Goal: Task Accomplishment & Management: Use online tool/utility

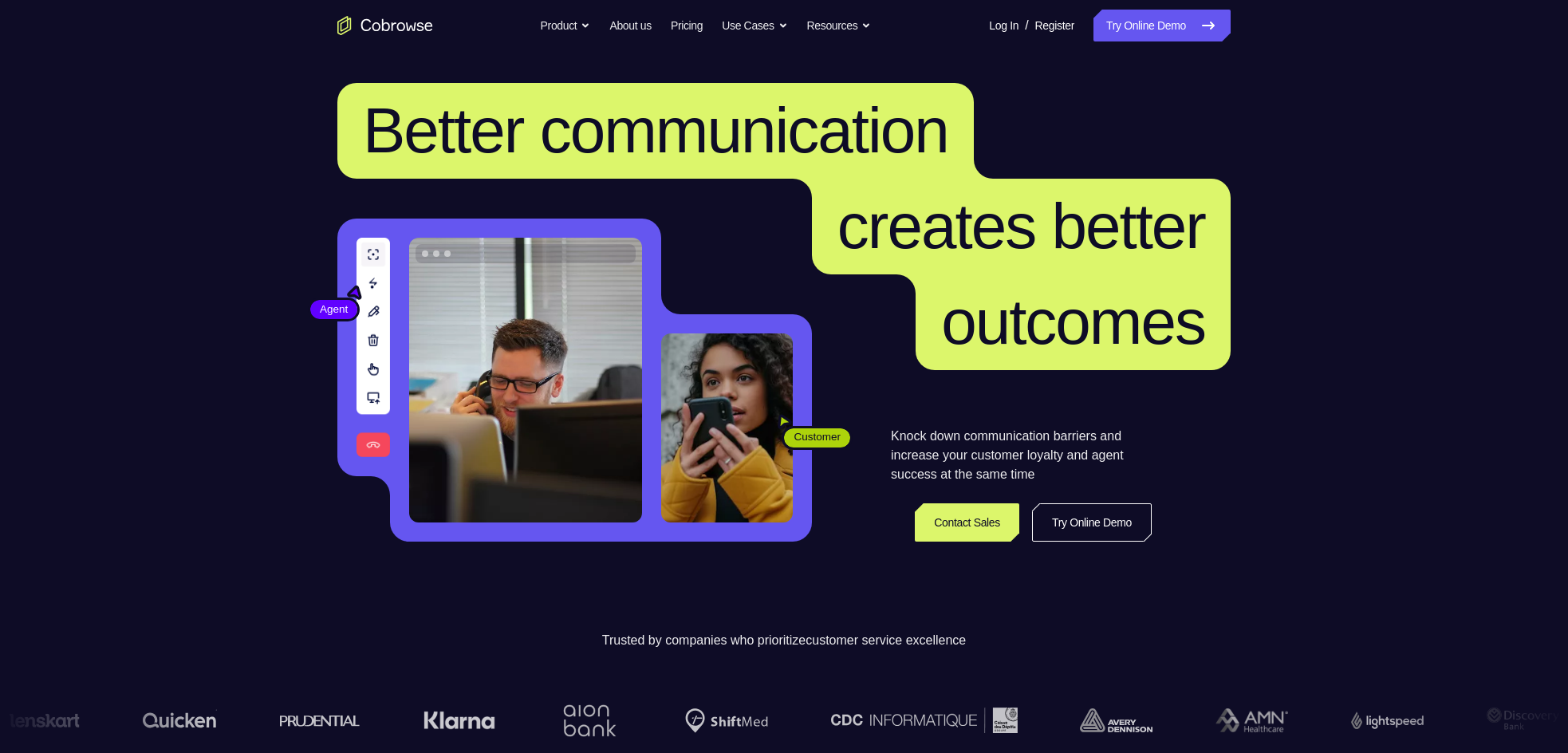
click at [1143, 5] on nav "Go back Powerful, Flexible and Trustworthy. Avoid all extra friction for both A…" at bounding box center [784, 25] width 1568 height 51
click at [1143, 22] on link "Try Online Demo" at bounding box center [1162, 25] width 138 height 32
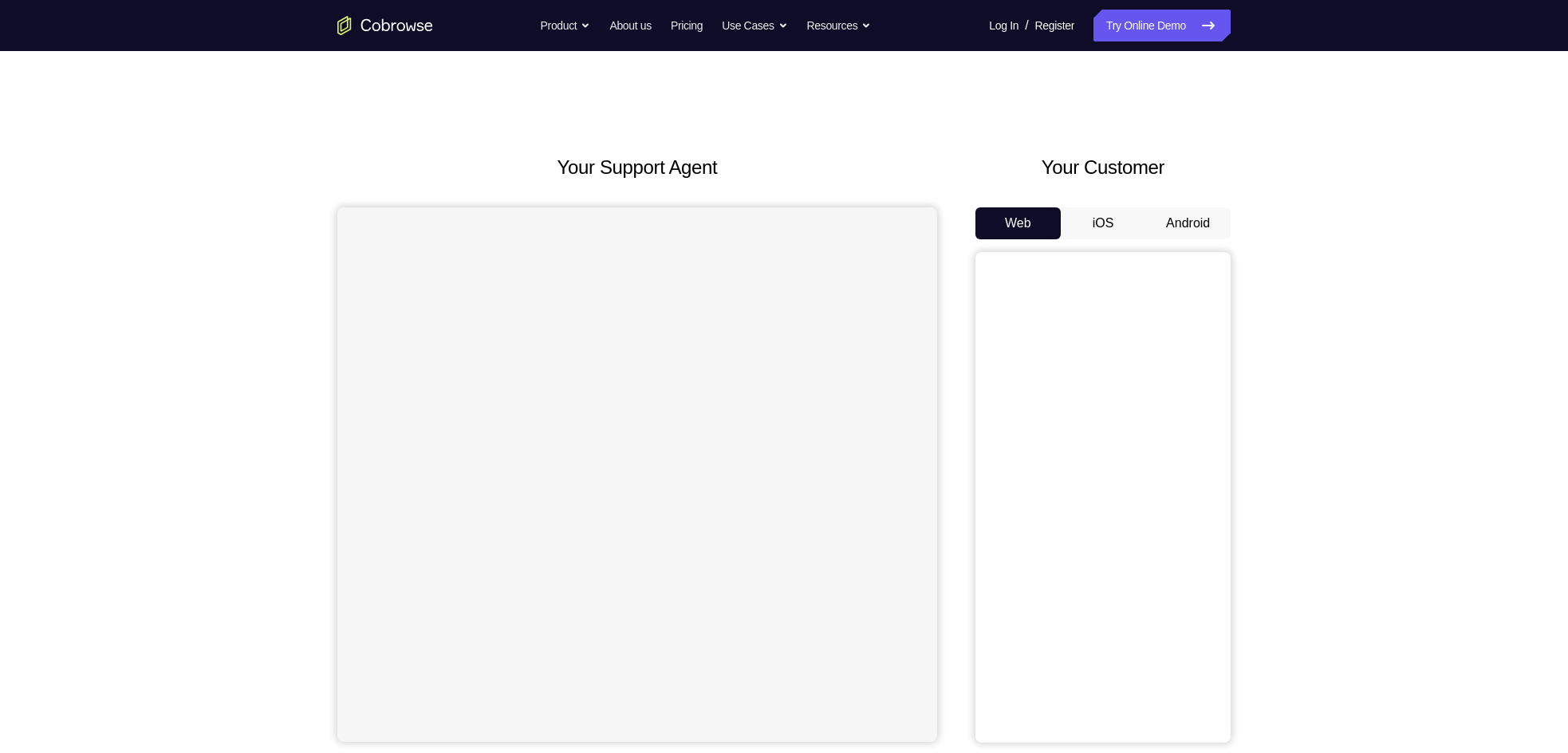
click at [1171, 228] on button "Android" at bounding box center [1188, 223] width 85 height 32
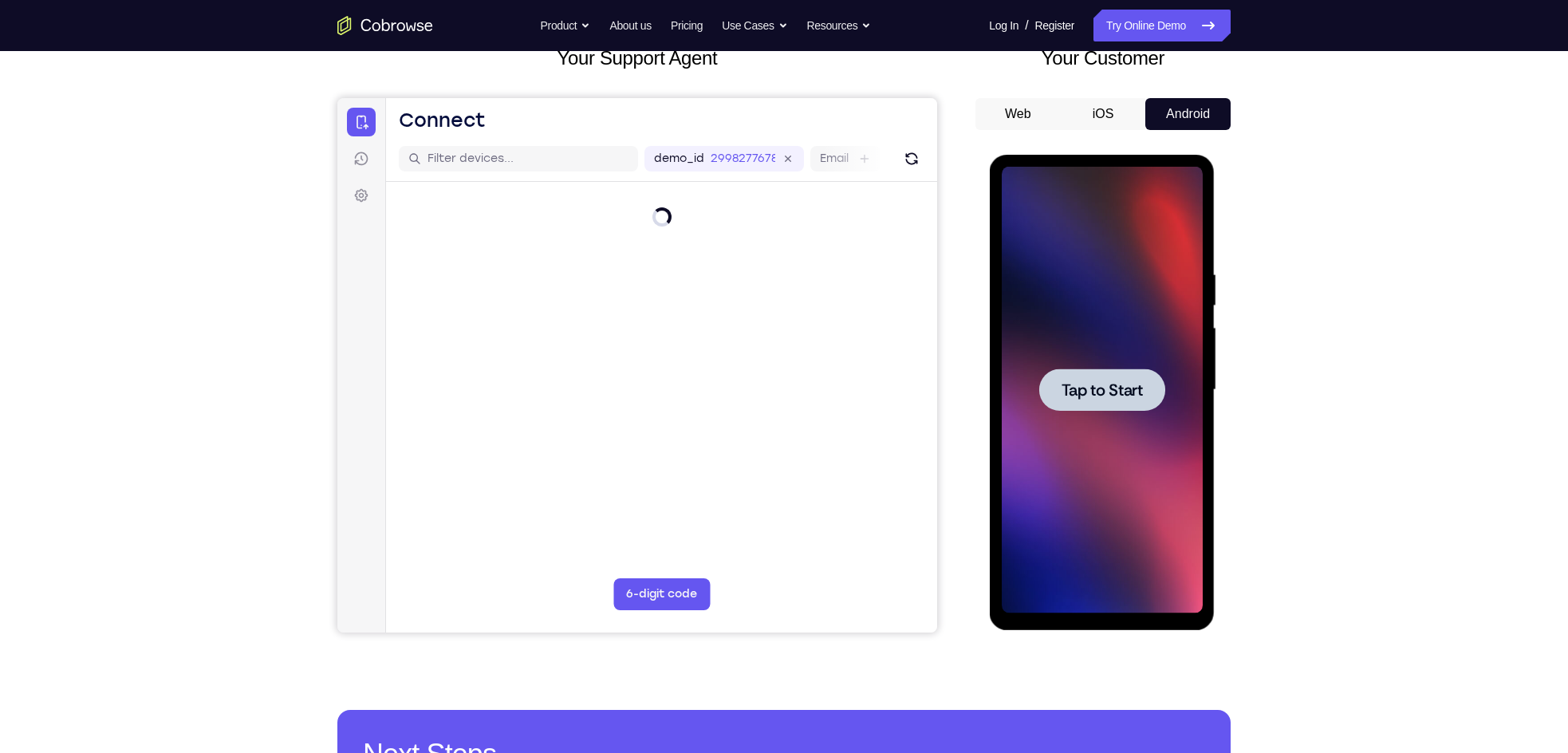
click at [1104, 391] on span "Tap to Start" at bounding box center [1102, 390] width 81 height 16
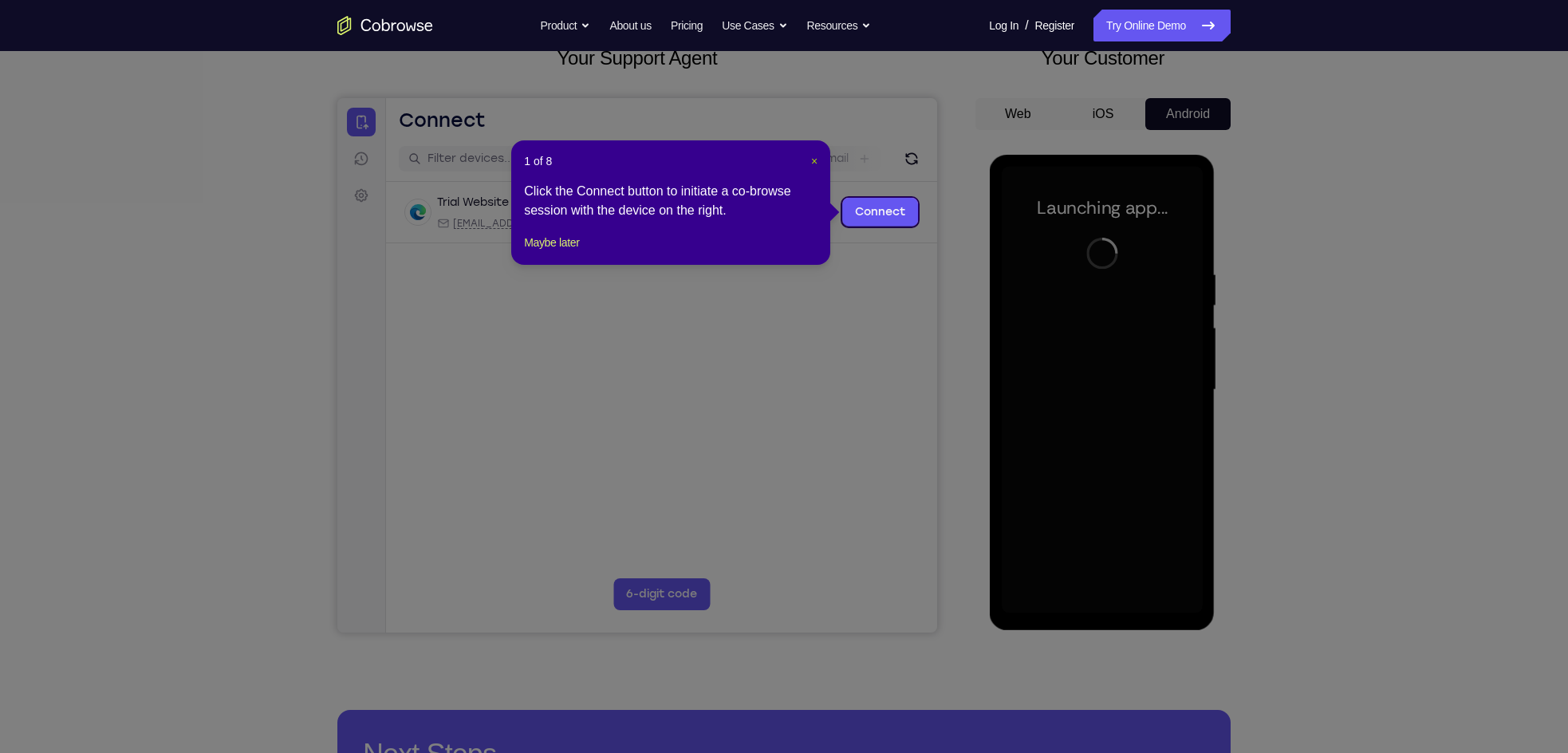
click at [815, 163] on span "×" at bounding box center [814, 161] width 6 height 13
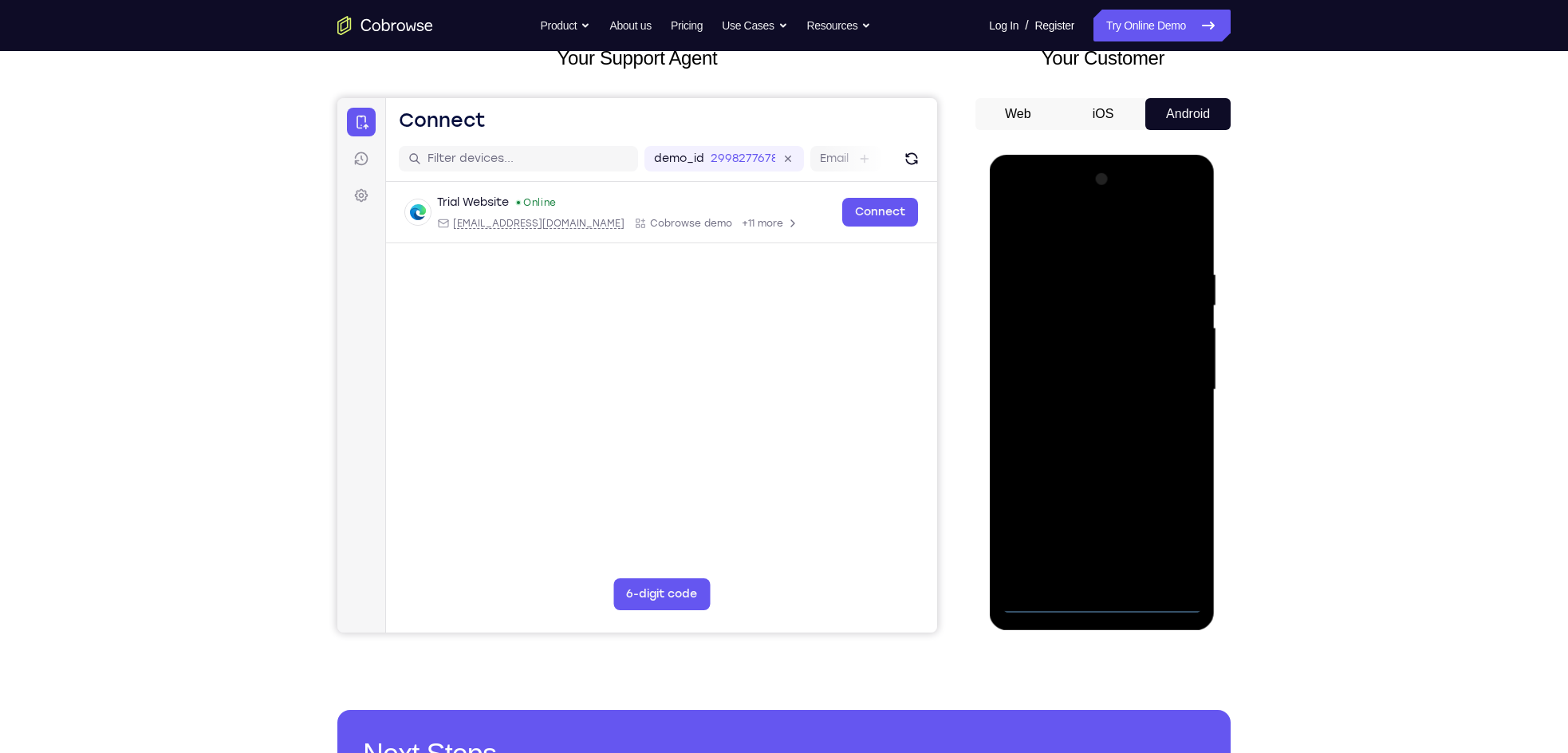
click at [1095, 601] on div at bounding box center [1102, 389] width 201 height 446
click at [1095, 604] on div at bounding box center [1102, 389] width 201 height 446
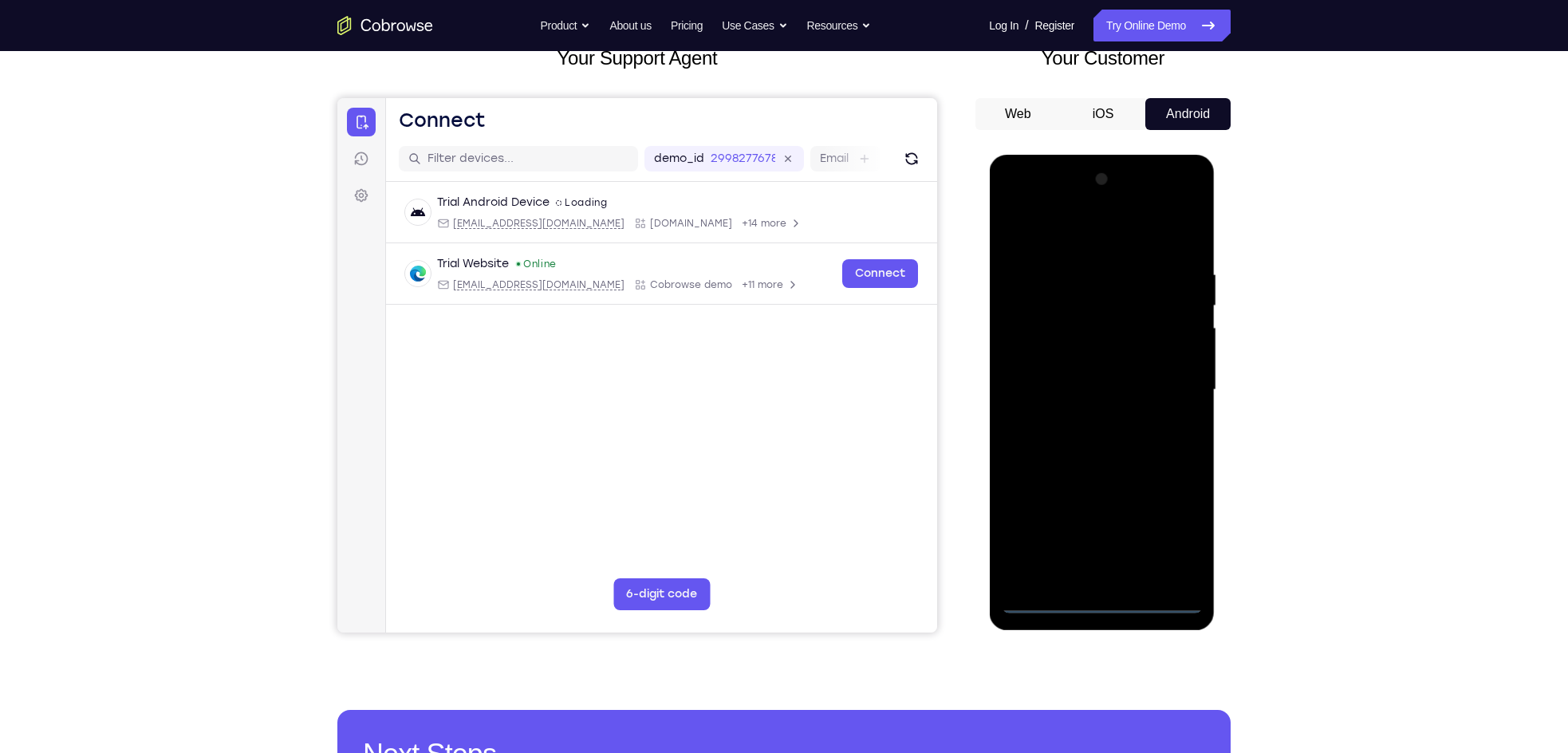
click at [1188, 534] on div at bounding box center [1102, 389] width 201 height 446
click at [1056, 234] on div at bounding box center [1102, 389] width 201 height 446
click at [1166, 390] on div at bounding box center [1102, 389] width 201 height 446
click at [1067, 312] on div at bounding box center [1102, 389] width 201 height 446
click at [1080, 419] on div at bounding box center [1102, 389] width 201 height 446
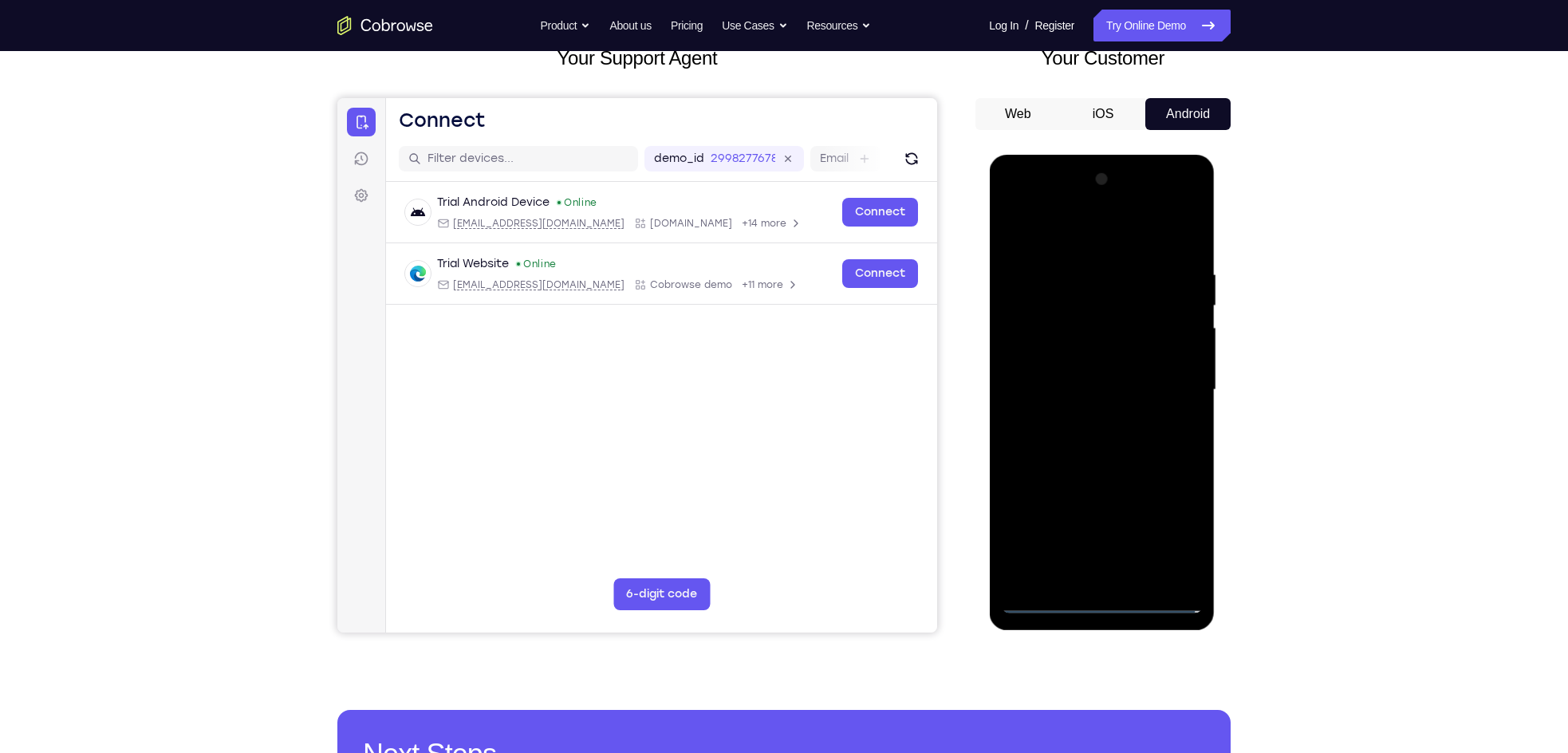
click at [1087, 383] on div at bounding box center [1102, 389] width 201 height 446
click at [1082, 364] on div at bounding box center [1102, 389] width 201 height 446
click at [1107, 393] on div at bounding box center [1102, 389] width 201 height 446
click at [1098, 439] on div at bounding box center [1102, 389] width 201 height 446
click at [1106, 440] on div at bounding box center [1102, 389] width 201 height 446
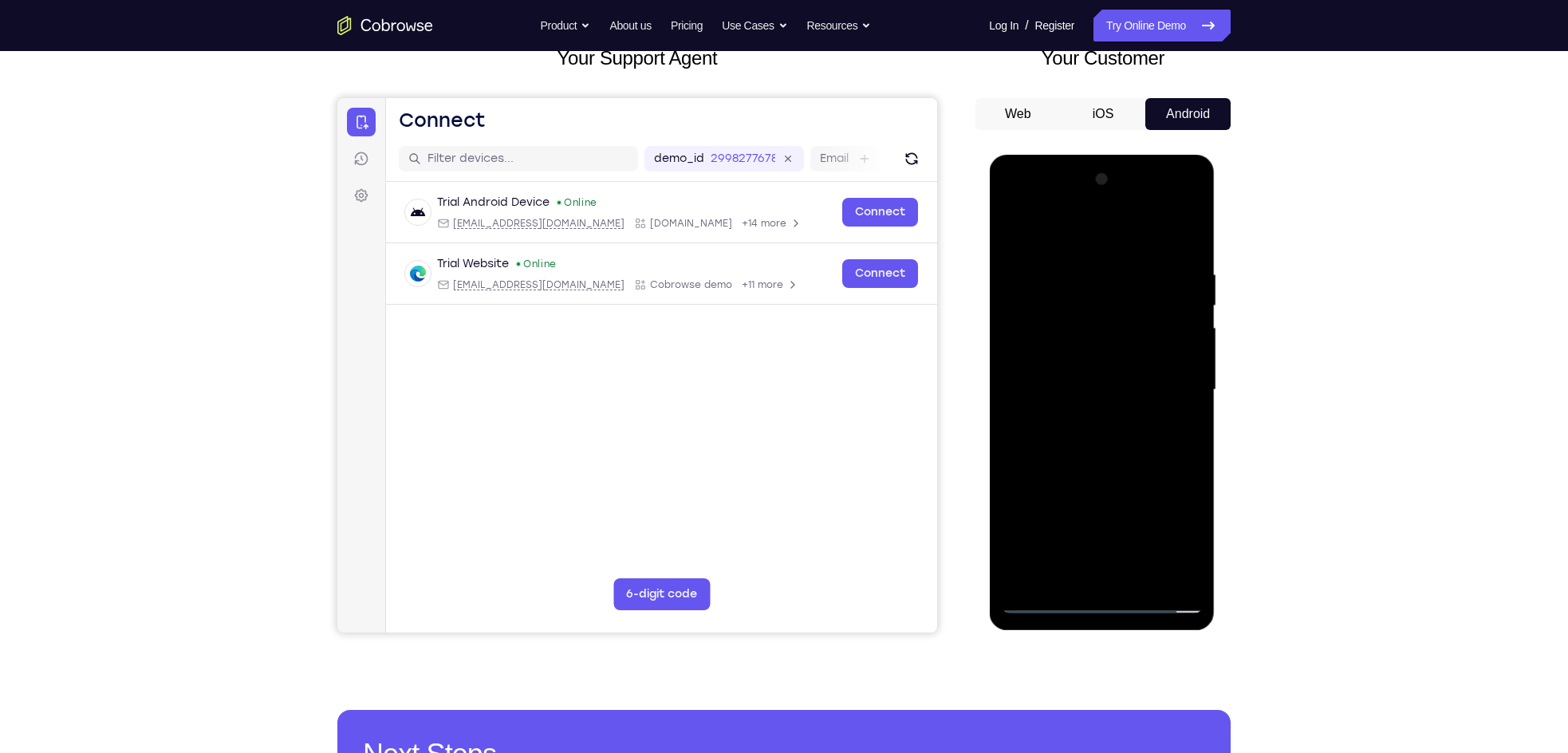
click at [1098, 433] on div at bounding box center [1102, 389] width 201 height 446
click at [1103, 445] on div at bounding box center [1102, 389] width 201 height 446
drag, startPoint x: 1053, startPoint y: 240, endPoint x: 1273, endPoint y: 265, distance: 221.4
click at [1217, 265] on html "Online web based iOS Simulators and Android Emulators. Run iPhone, iPad, Mobile…" at bounding box center [1103, 394] width 227 height 479
click at [1116, 435] on div at bounding box center [1102, 389] width 201 height 446
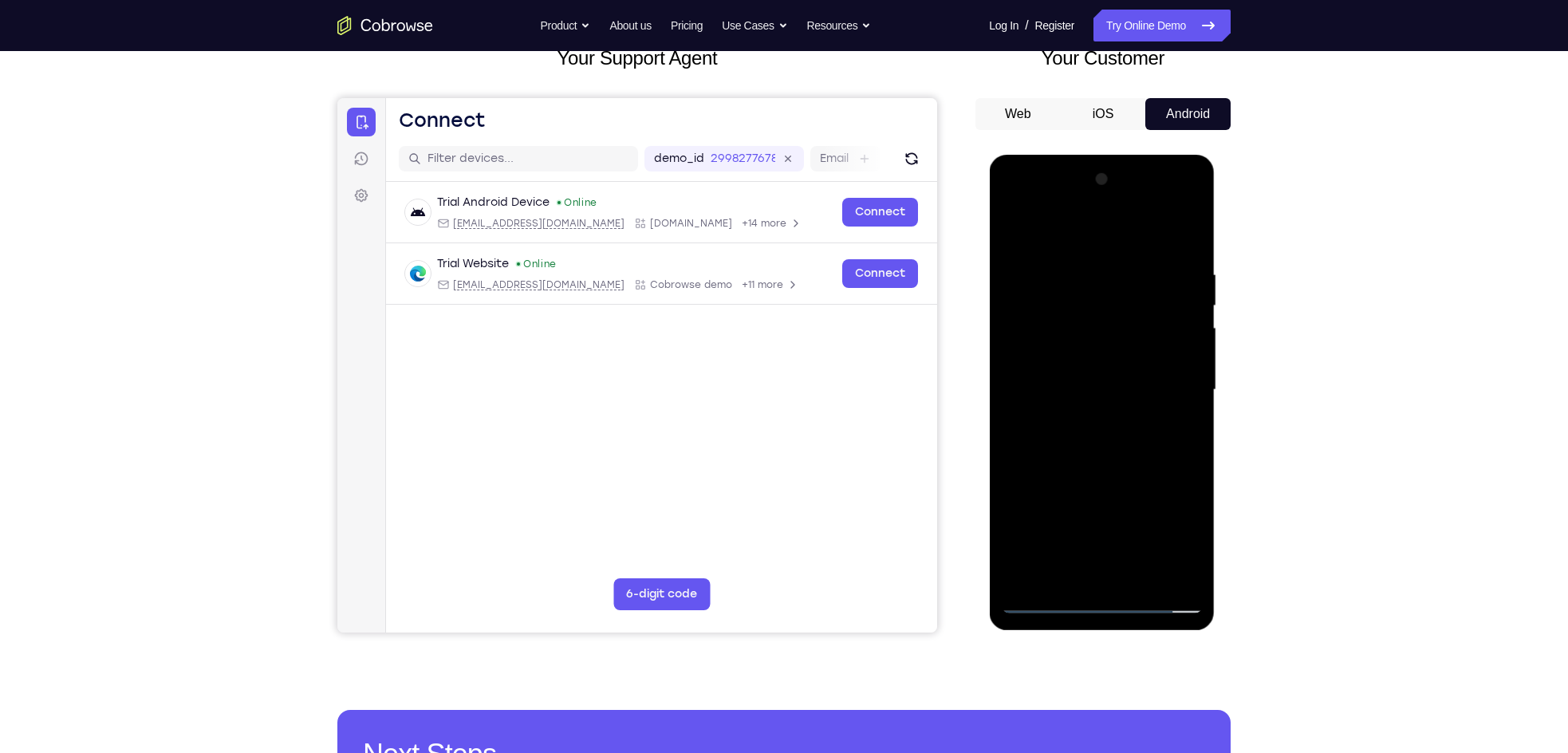
click at [1184, 407] on div at bounding box center [1102, 389] width 201 height 446
click at [1178, 359] on div at bounding box center [1102, 389] width 201 height 446
click at [1151, 386] on div at bounding box center [1102, 389] width 201 height 446
click at [1120, 443] on div at bounding box center [1102, 389] width 201 height 446
click at [1123, 442] on div at bounding box center [1102, 389] width 201 height 446
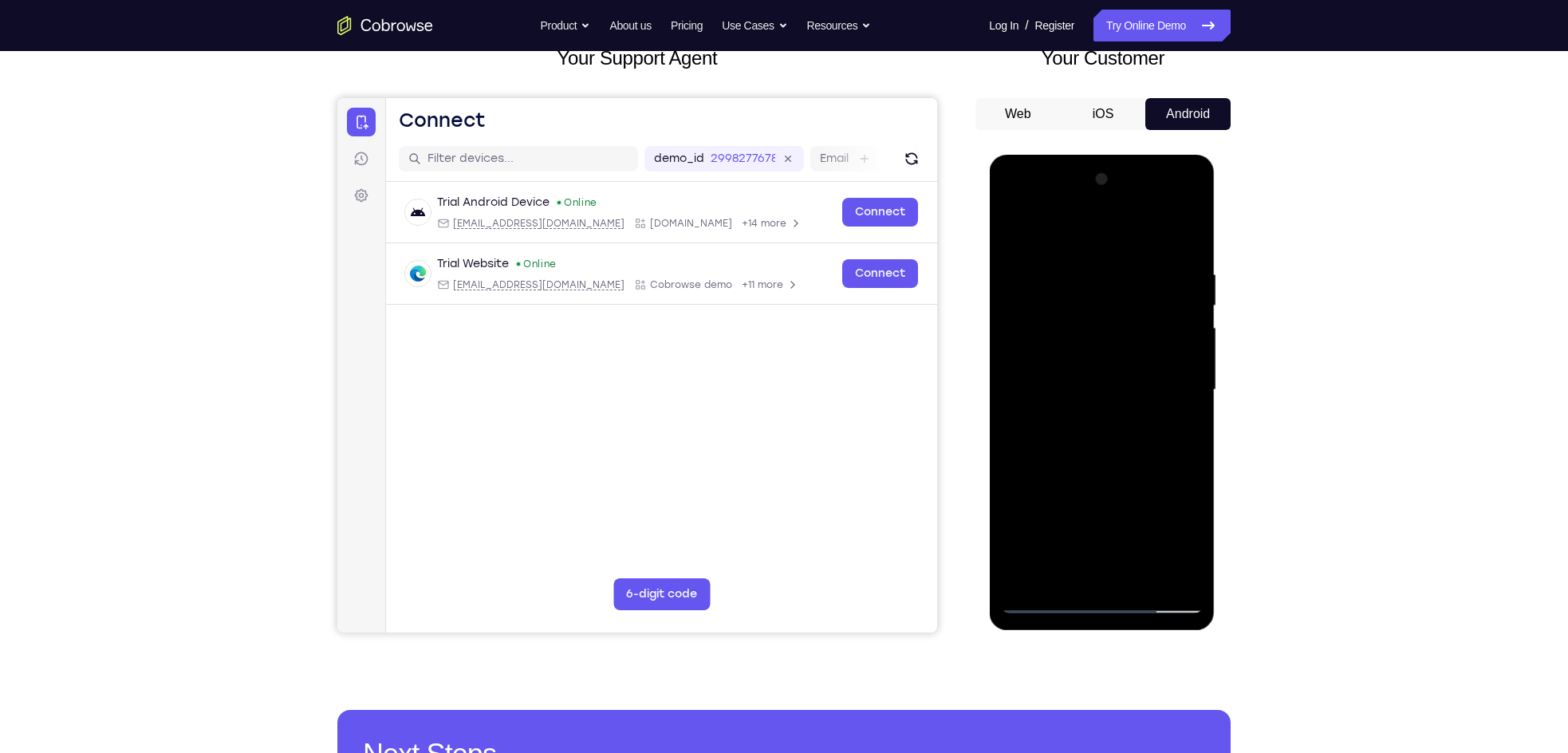
click at [1121, 442] on div at bounding box center [1102, 389] width 201 height 446
click at [1321, 339] on div "Your Support Agent Your Customer Web iOS Android Next Steps We’d be happy to gi…" at bounding box center [784, 468] width 1568 height 1052
click at [1016, 224] on div at bounding box center [1102, 389] width 201 height 446
click at [1090, 416] on div at bounding box center [1102, 389] width 201 height 446
click at [1091, 382] on div at bounding box center [1102, 389] width 201 height 446
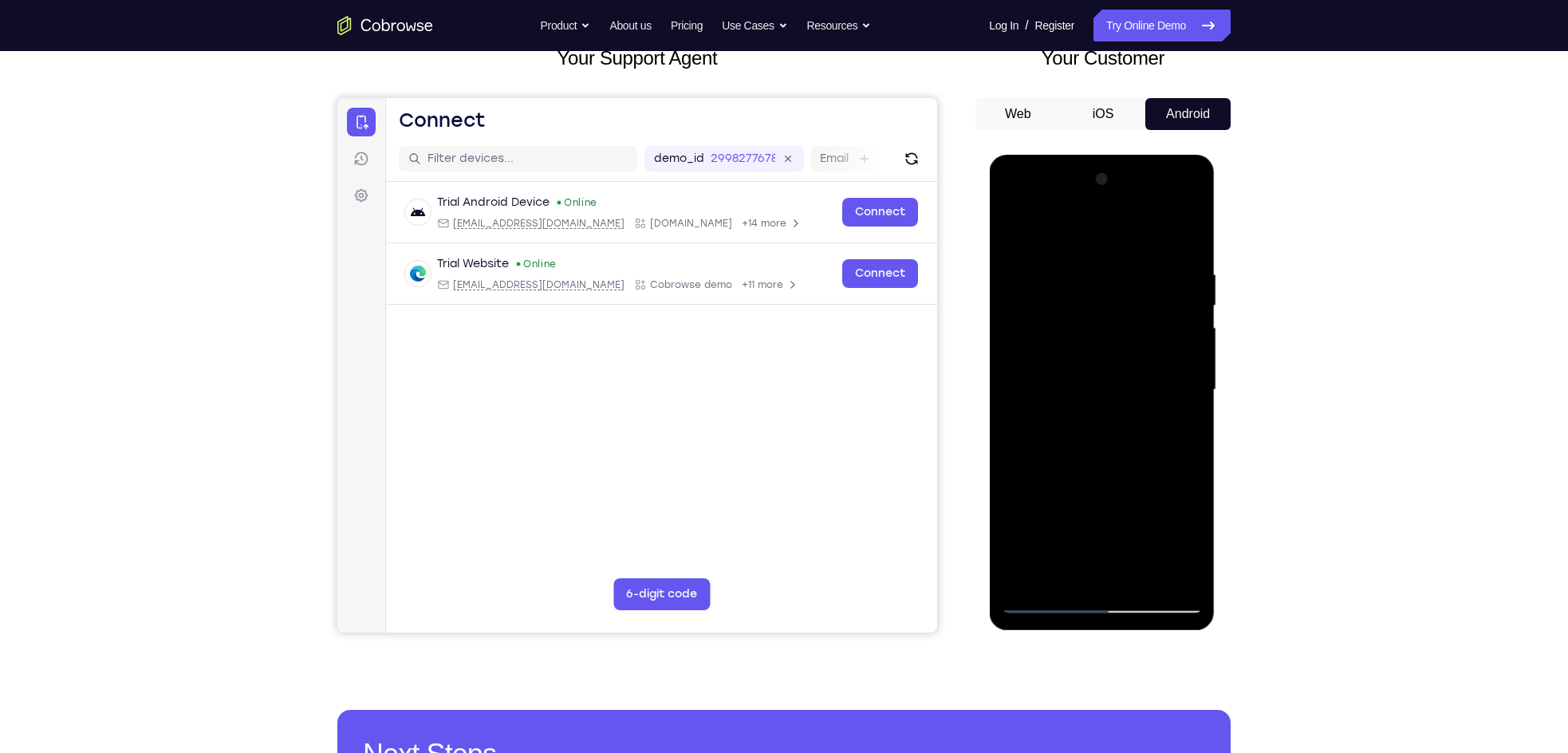
click at [1083, 395] on div at bounding box center [1102, 389] width 201 height 446
click at [1078, 360] on div at bounding box center [1102, 389] width 201 height 446
click at [1090, 383] on div at bounding box center [1102, 389] width 201 height 446
click at [1104, 439] on div at bounding box center [1102, 389] width 201 height 446
click at [1137, 332] on div at bounding box center [1102, 389] width 201 height 446
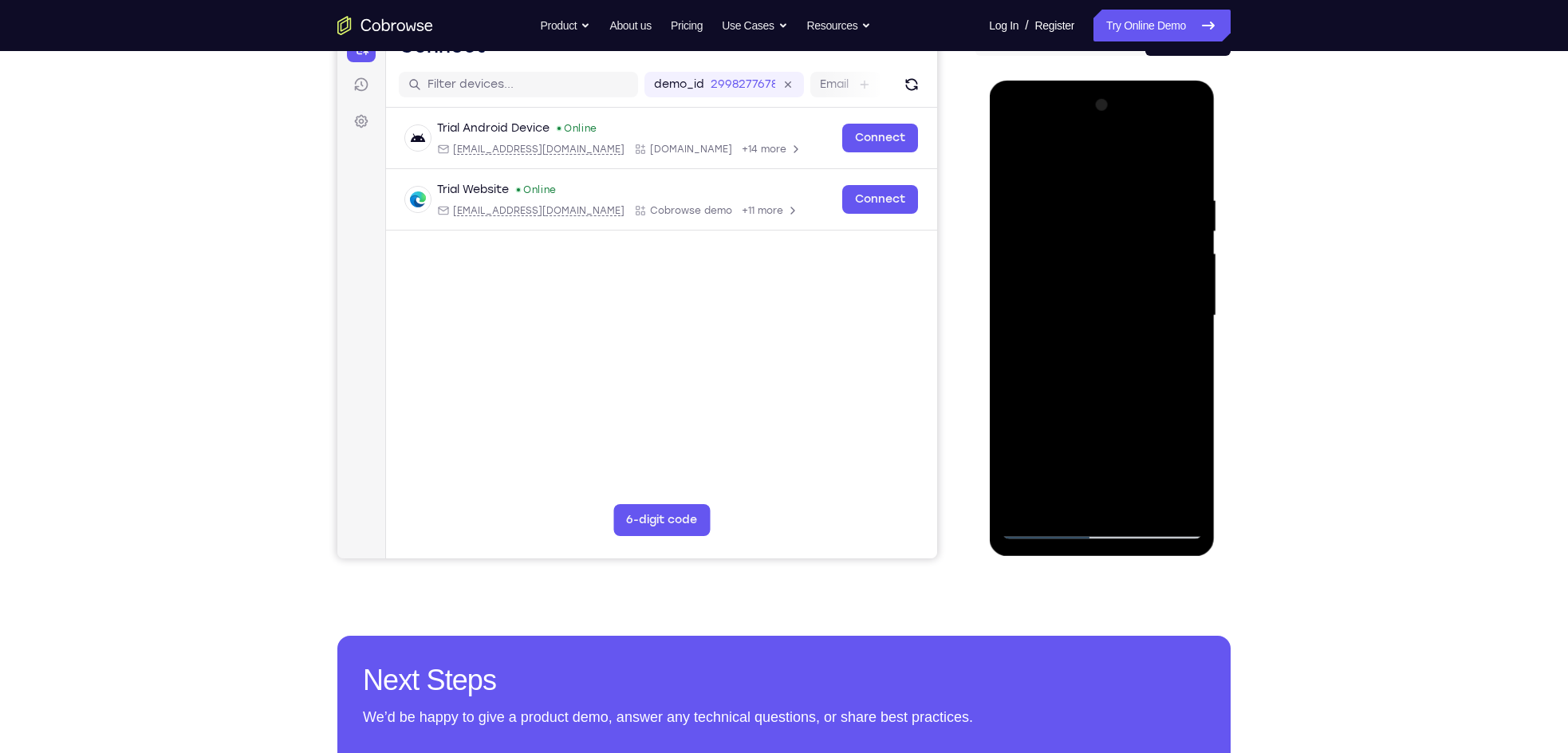
scroll to position [199, 0]
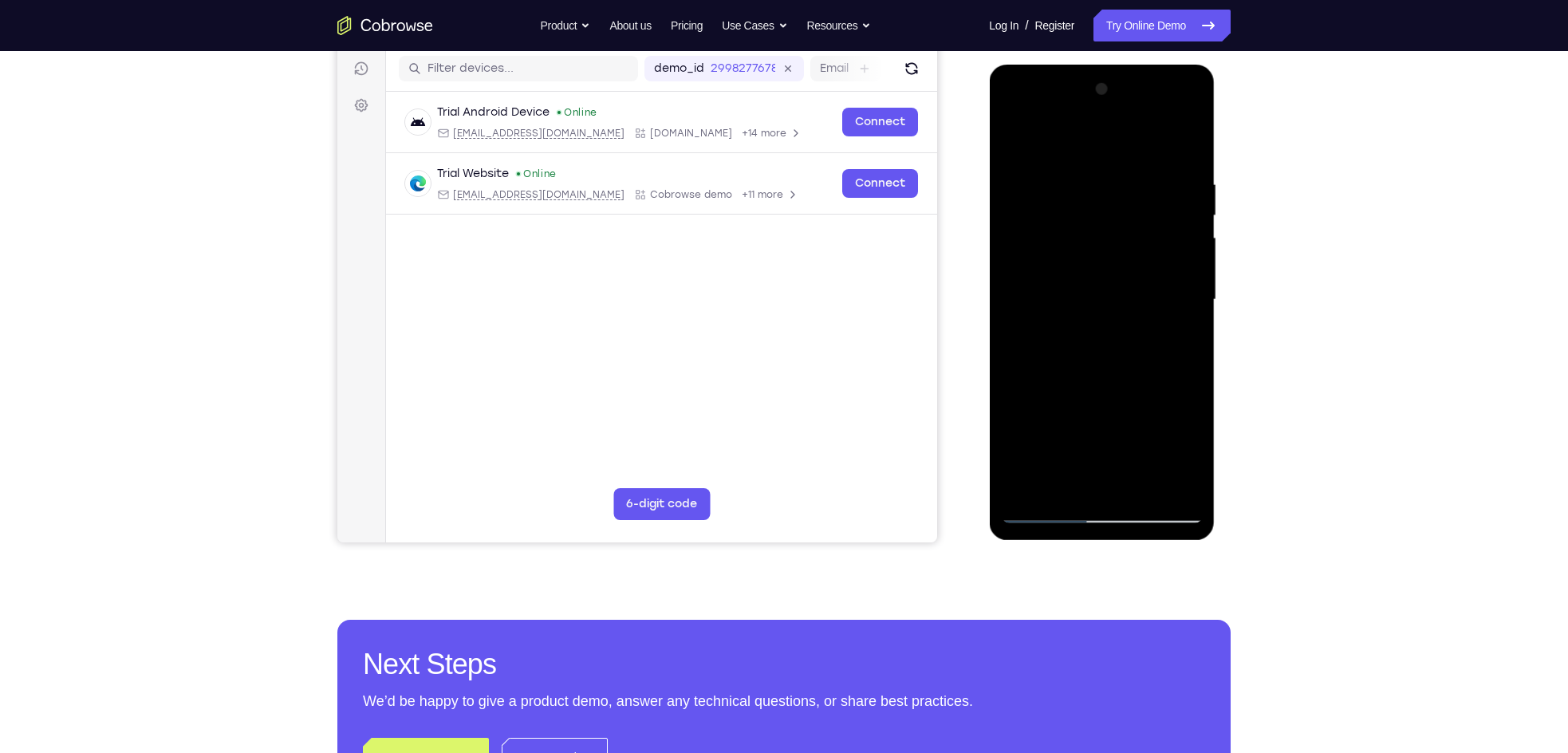
drag, startPoint x: 1118, startPoint y: 385, endPoint x: 1130, endPoint y: 329, distance: 57.3
click at [1130, 329] on div at bounding box center [1102, 300] width 201 height 446
click at [1198, 374] on div at bounding box center [1102, 300] width 201 height 446
click at [1187, 432] on div at bounding box center [1102, 300] width 201 height 446
click at [1167, 475] on div at bounding box center [1102, 300] width 201 height 446
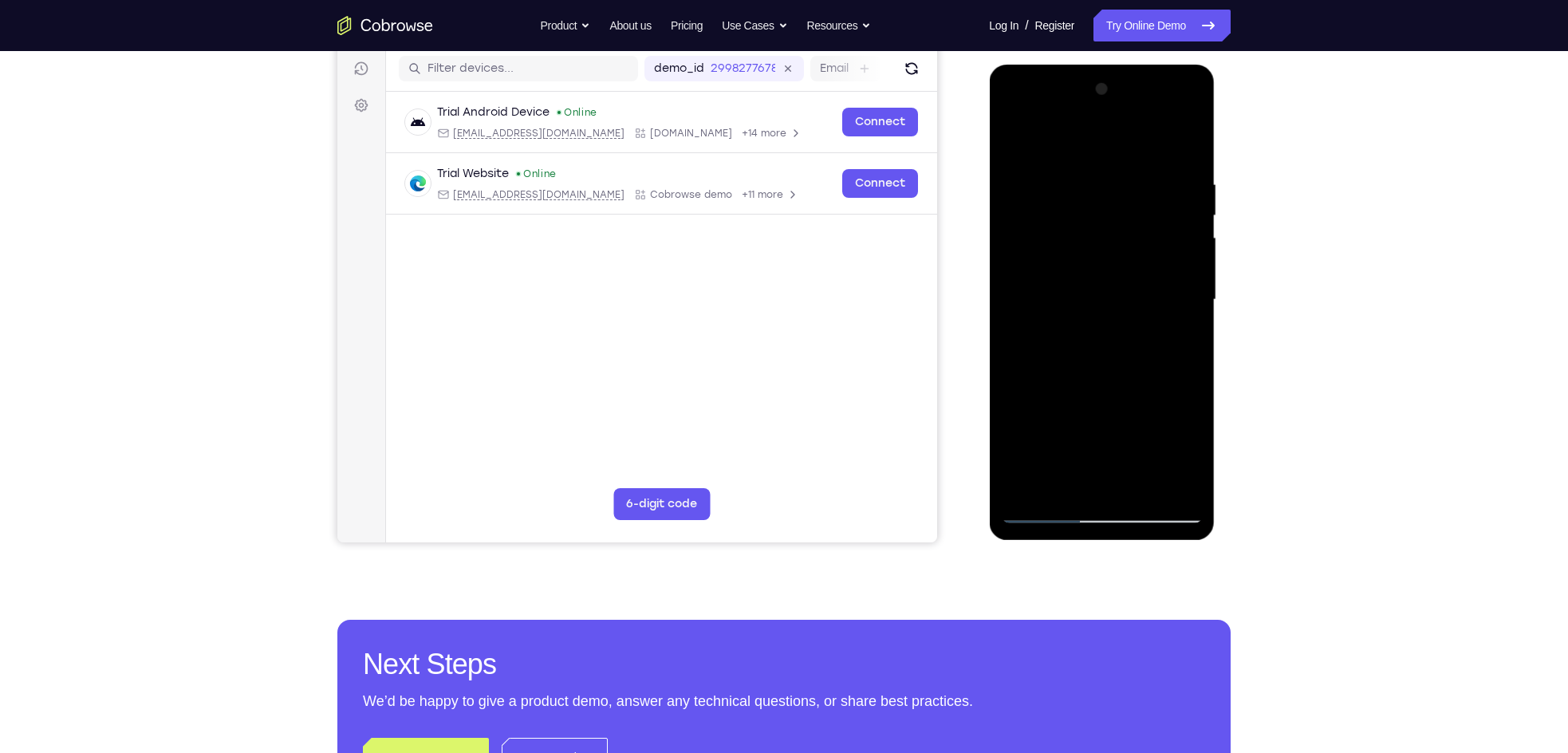
click at [1178, 212] on div at bounding box center [1102, 300] width 201 height 446
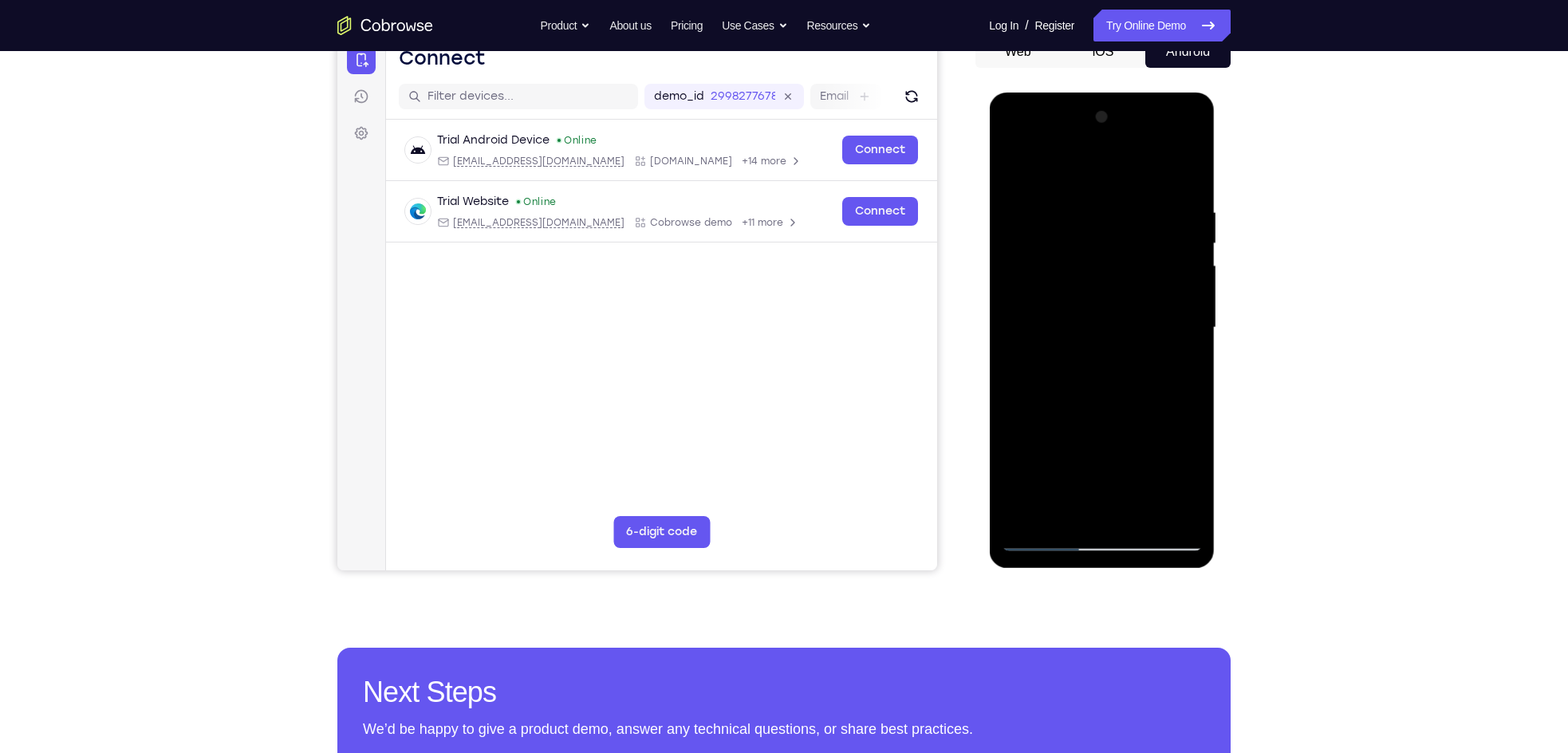
scroll to position [170, 0]
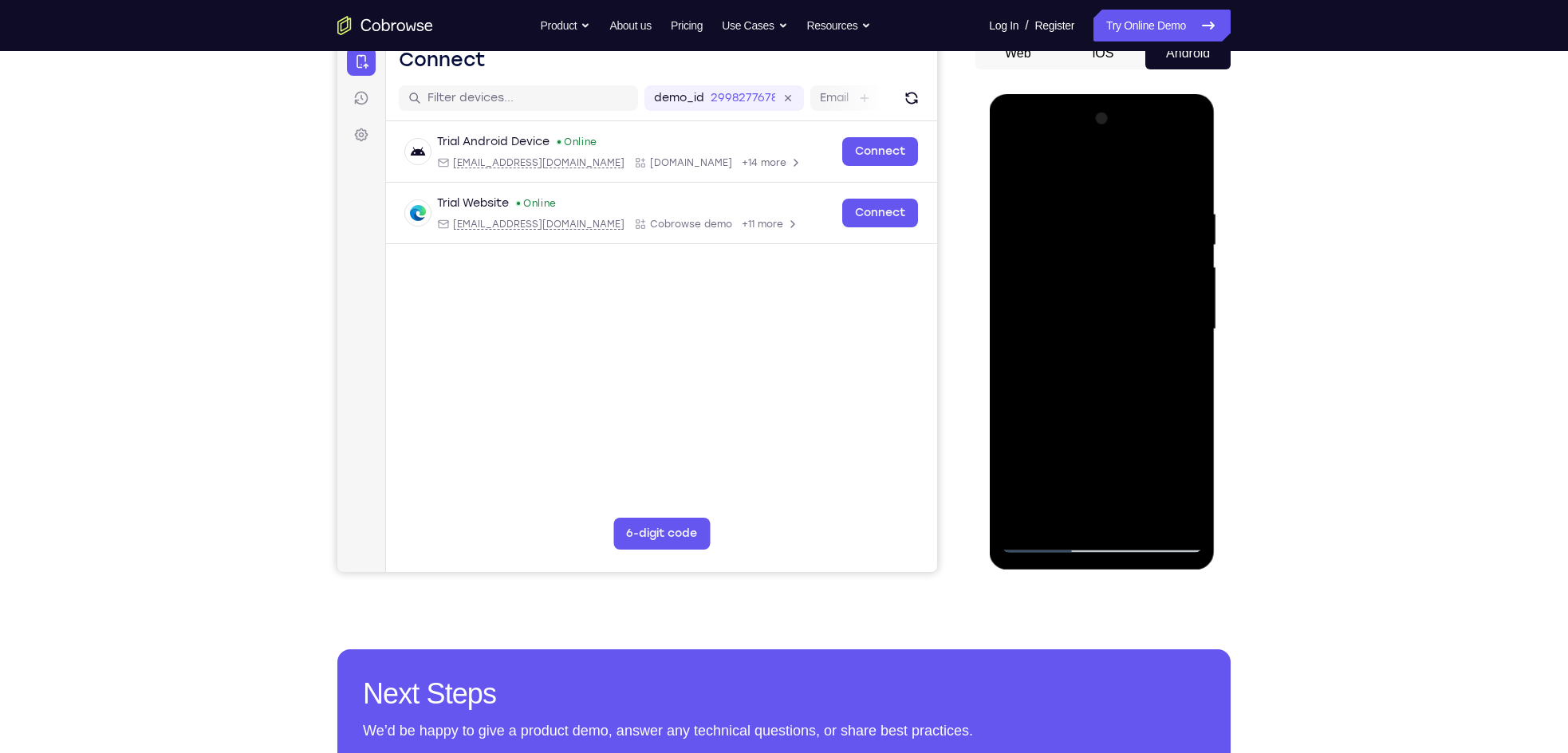
drag, startPoint x: 1143, startPoint y: 318, endPoint x: 1133, endPoint y: 259, distance: 59.8
click at [1133, 259] on div at bounding box center [1102, 329] width 201 height 446
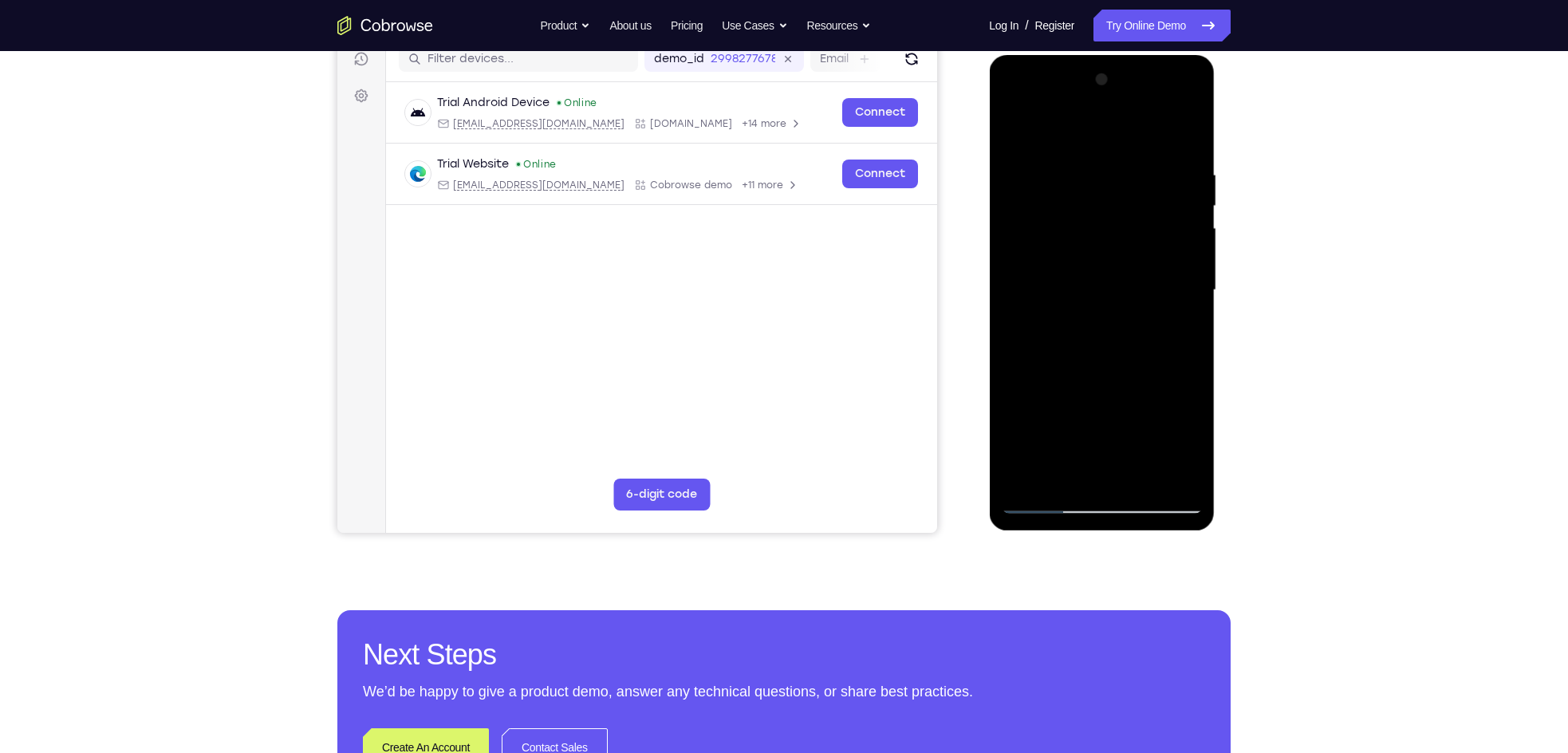
scroll to position [211, 0]
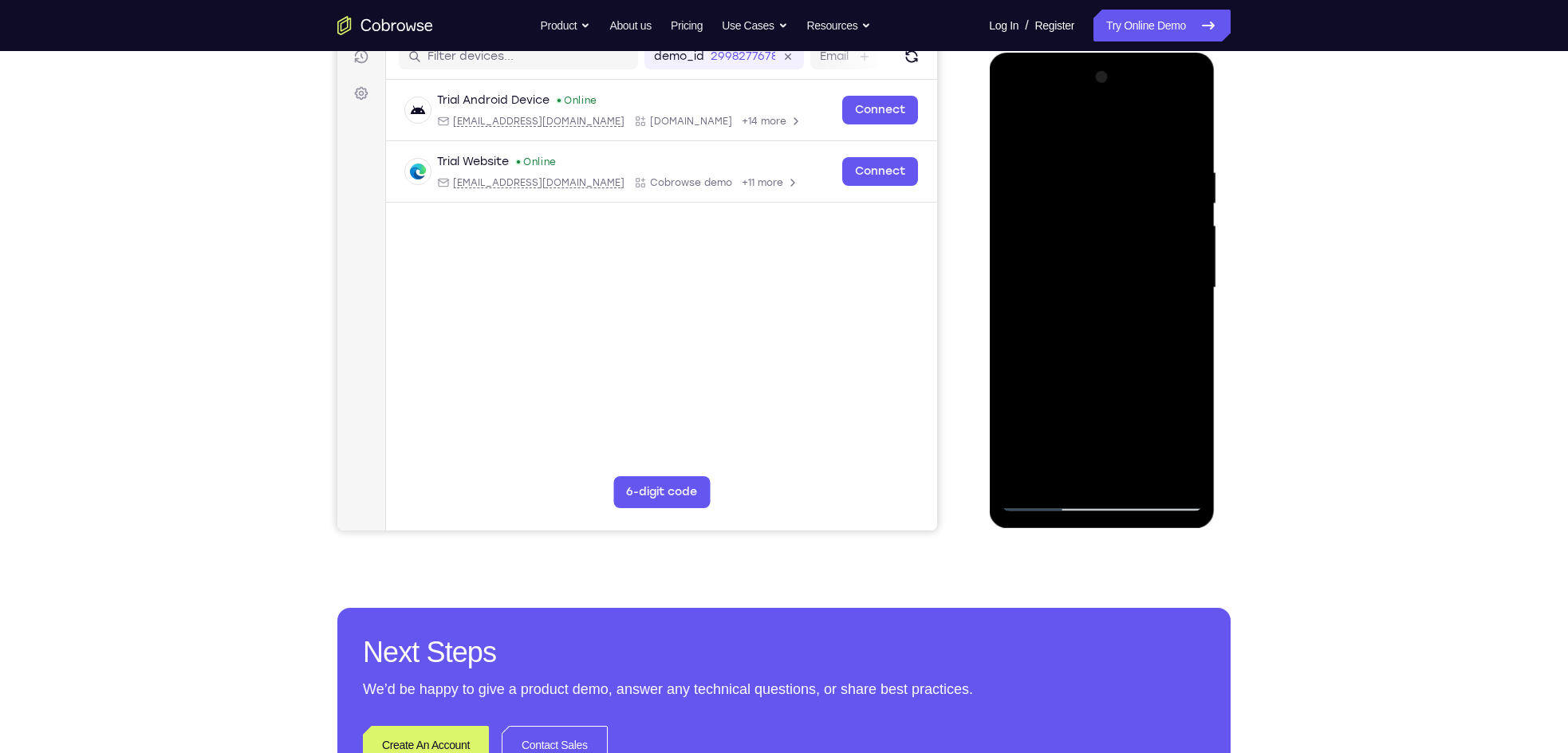
drag, startPoint x: 1064, startPoint y: 466, endPoint x: 1096, endPoint y: 354, distance: 116.5
click at [1096, 354] on div at bounding box center [1102, 287] width 201 height 446
click at [1041, 499] on div at bounding box center [1102, 287] width 201 height 446
click at [1048, 494] on div at bounding box center [1102, 287] width 201 height 446
click at [1041, 500] on div at bounding box center [1102, 287] width 201 height 446
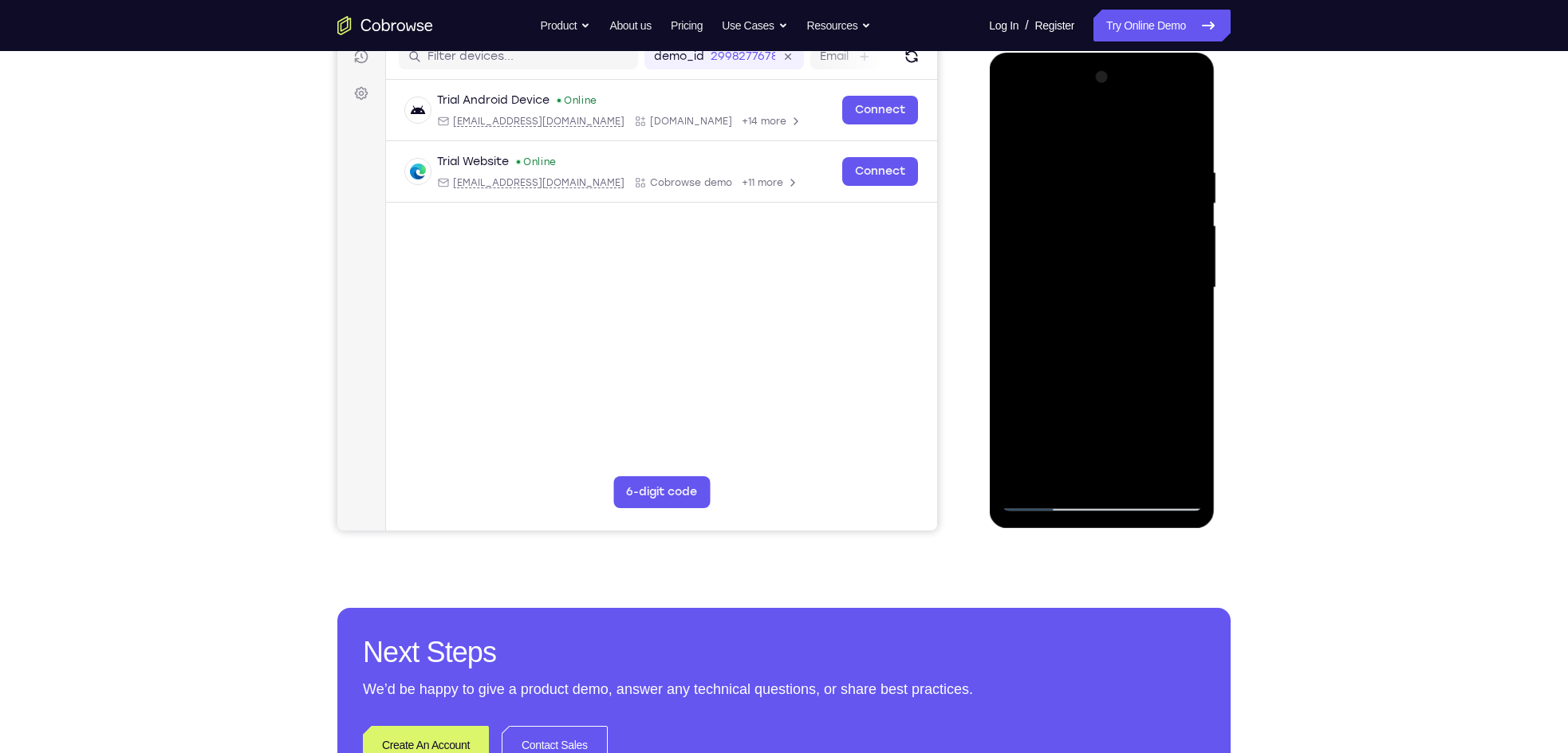
click at [1044, 502] on div at bounding box center [1102, 287] width 201 height 446
click at [1064, 291] on div at bounding box center [1102, 287] width 201 height 446
click at [1038, 498] on div at bounding box center [1102, 287] width 201 height 446
click at [1012, 129] on div at bounding box center [1102, 287] width 201 height 446
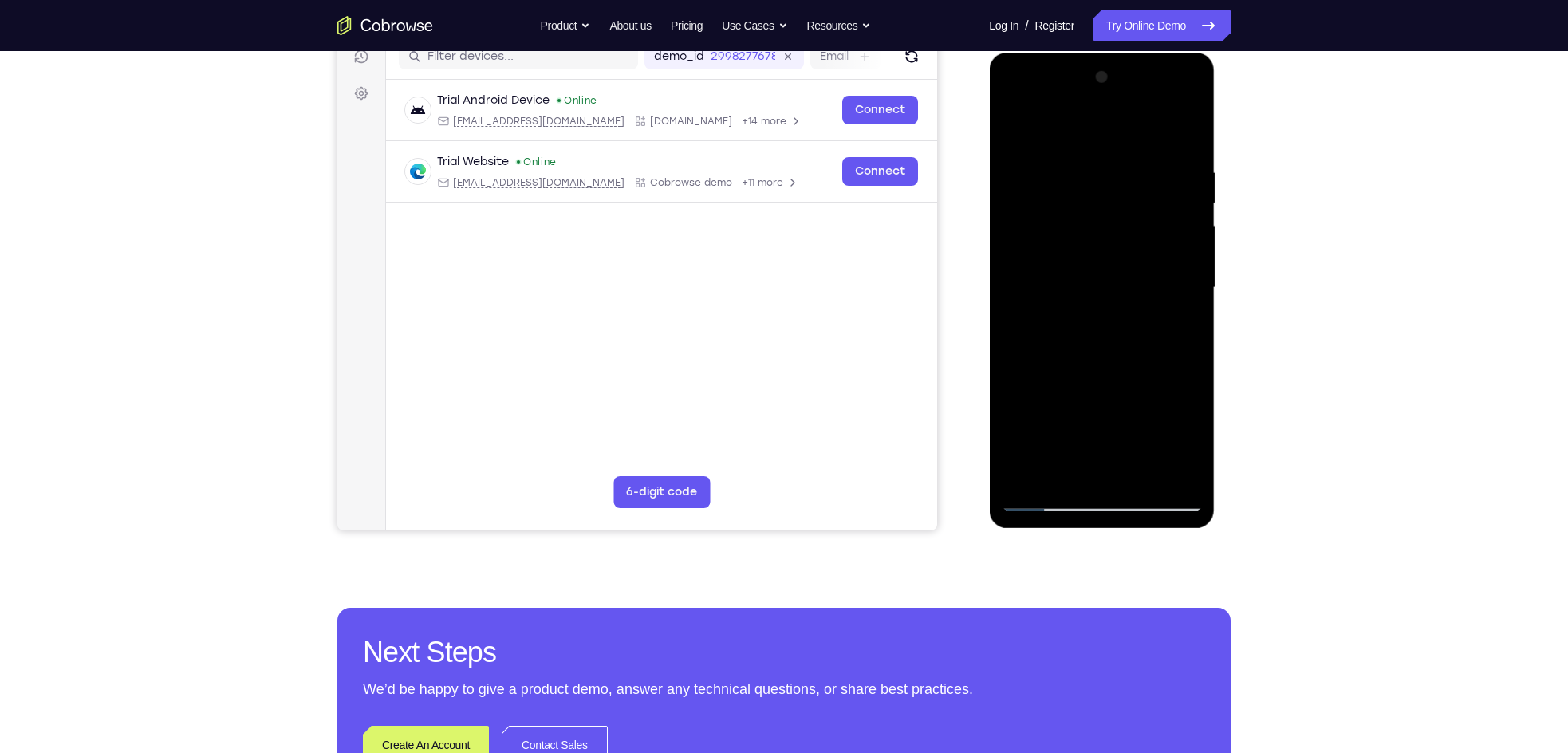
click at [1084, 312] on div at bounding box center [1102, 287] width 201 height 446
drag, startPoint x: 1123, startPoint y: 311, endPoint x: 1127, endPoint y: 224, distance: 87.1
click at [1127, 224] on div at bounding box center [1102, 287] width 201 height 446
click at [1093, 339] on div at bounding box center [1102, 287] width 201 height 446
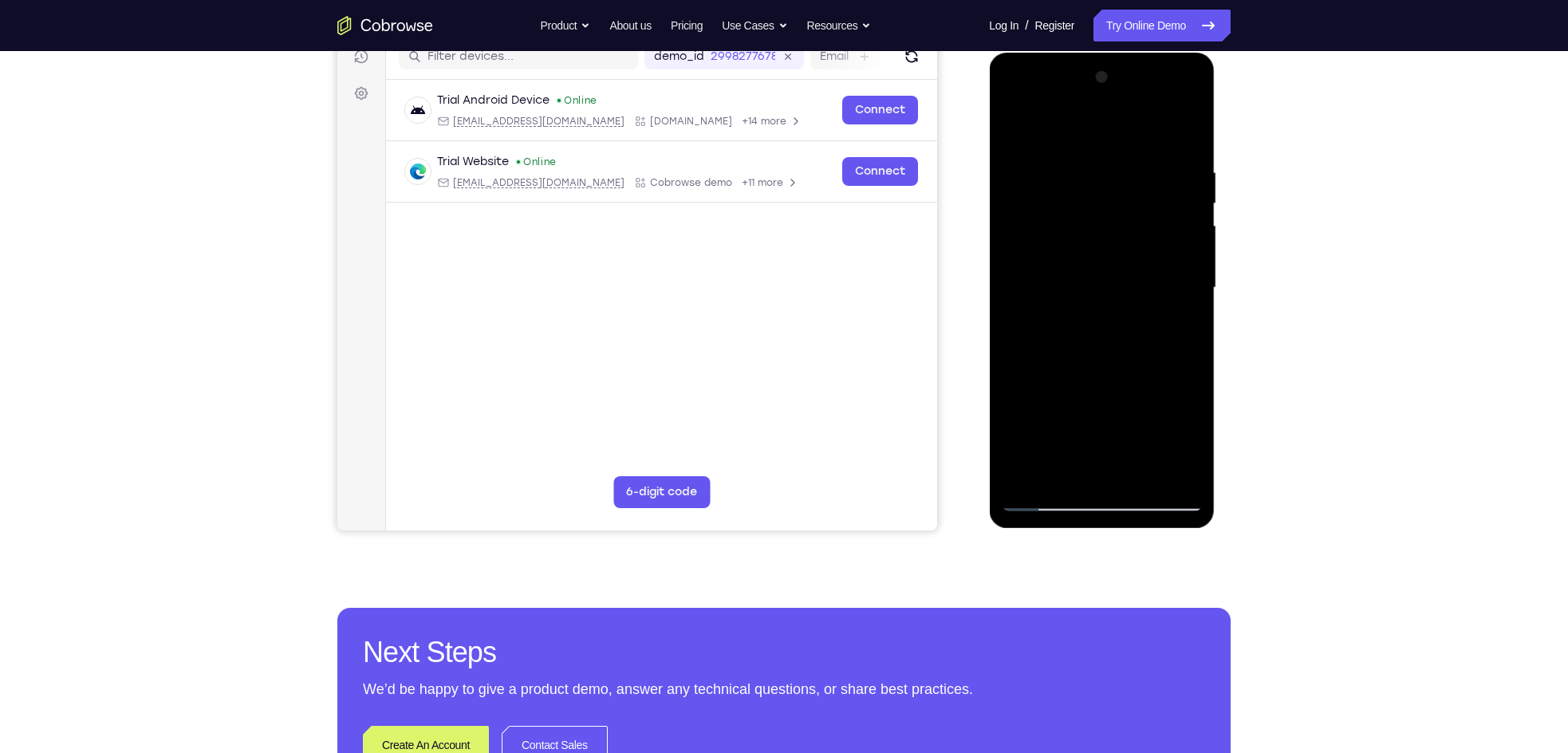
click at [1093, 339] on div at bounding box center [1102, 287] width 201 height 446
click at [1102, 248] on div at bounding box center [1102, 287] width 201 height 446
click at [1082, 243] on div at bounding box center [1102, 287] width 201 height 446
click at [1063, 299] on div at bounding box center [1102, 287] width 201 height 446
click at [1066, 272] on div at bounding box center [1102, 287] width 201 height 446
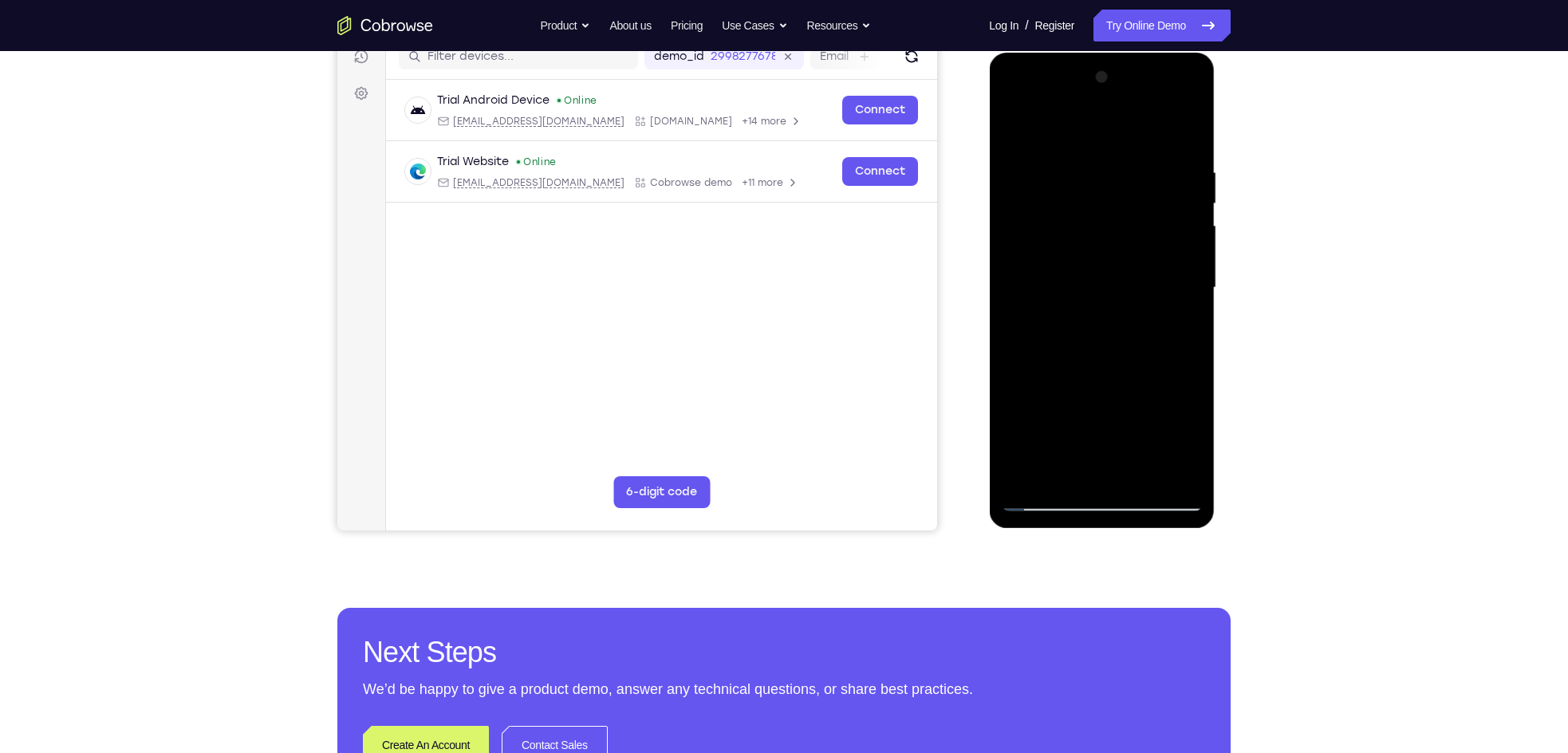
click at [1066, 272] on div at bounding box center [1102, 287] width 201 height 446
click at [1100, 309] on div at bounding box center [1102, 287] width 201 height 446
drag, startPoint x: 1088, startPoint y: 434, endPoint x: 1095, endPoint y: 357, distance: 77.3
click at [1095, 357] on div at bounding box center [1102, 287] width 201 height 446
click at [1086, 466] on div at bounding box center [1102, 287] width 201 height 446
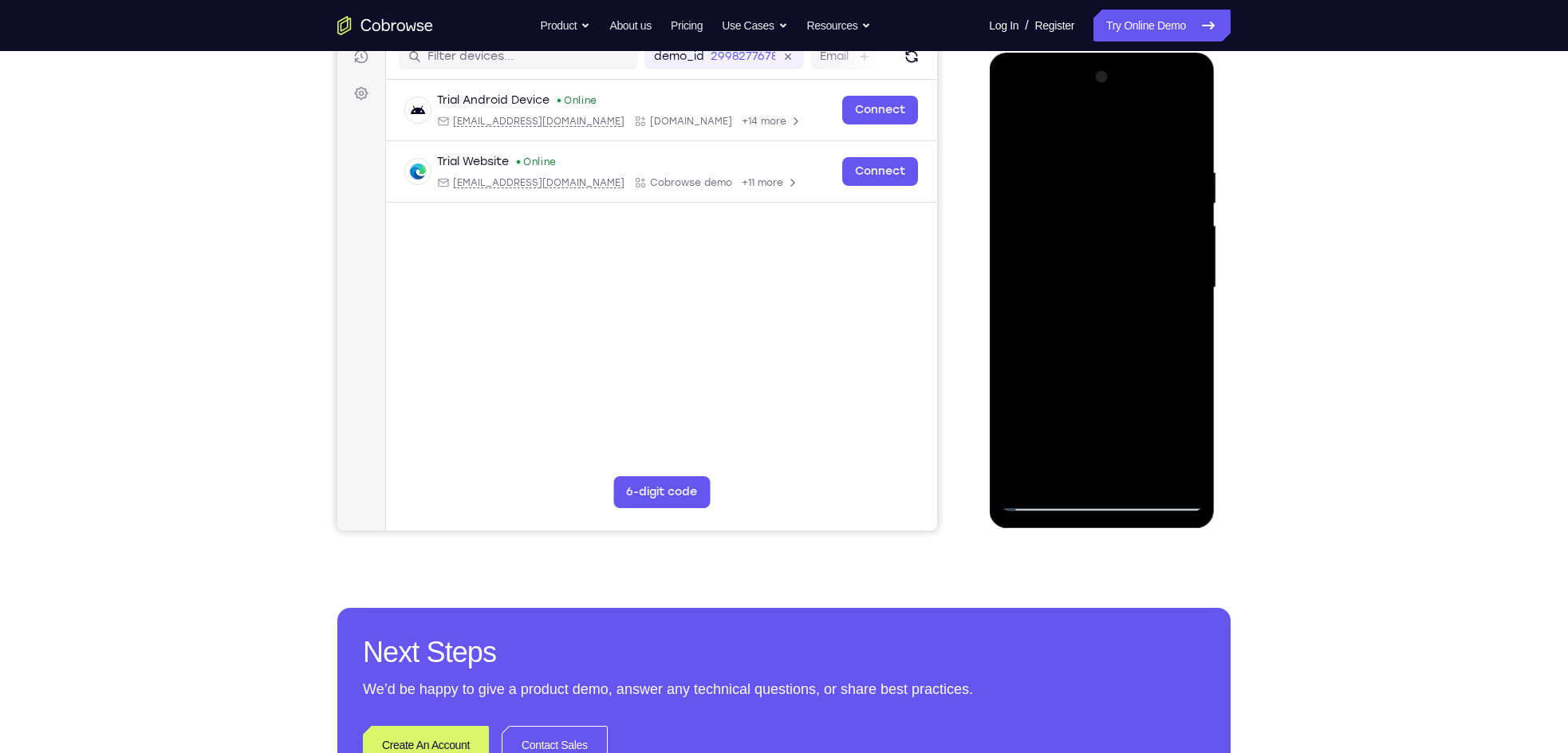
click at [1114, 243] on div at bounding box center [1102, 287] width 201 height 446
click at [1076, 223] on div at bounding box center [1102, 287] width 201 height 446
click at [1044, 198] on div at bounding box center [1102, 287] width 201 height 446
click at [1082, 456] on div at bounding box center [1102, 287] width 201 height 446
